Goal: Navigation & Orientation: Go to known website

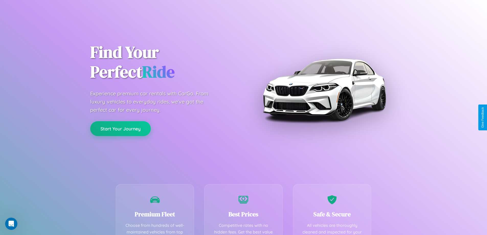
click at [121, 129] on button "Start Your Journey" at bounding box center [120, 128] width 61 height 15
click at [121, 128] on button "Start Your Journey" at bounding box center [120, 128] width 61 height 15
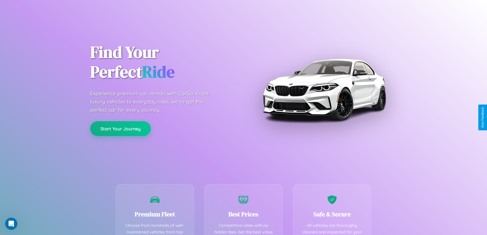
click at [121, 128] on button "Start Your Journey" at bounding box center [120, 128] width 61 height 15
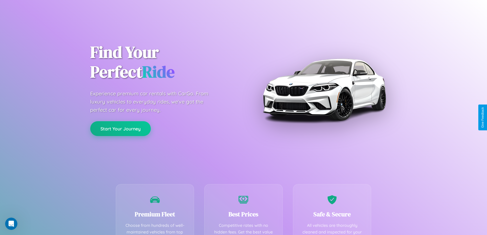
click at [121, 128] on button "Start Your Journey" at bounding box center [120, 128] width 61 height 15
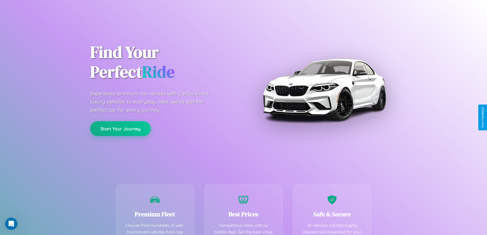
click at [121, 128] on button "Start Your Journey" at bounding box center [120, 128] width 61 height 15
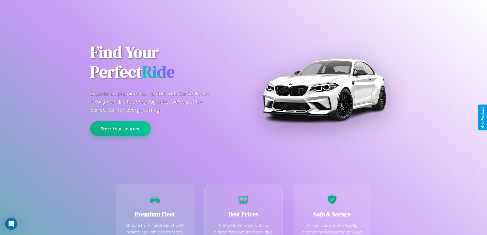
click at [121, 128] on button "Start Your Journey" at bounding box center [120, 128] width 61 height 15
